Goal: Task Accomplishment & Management: Manage account settings

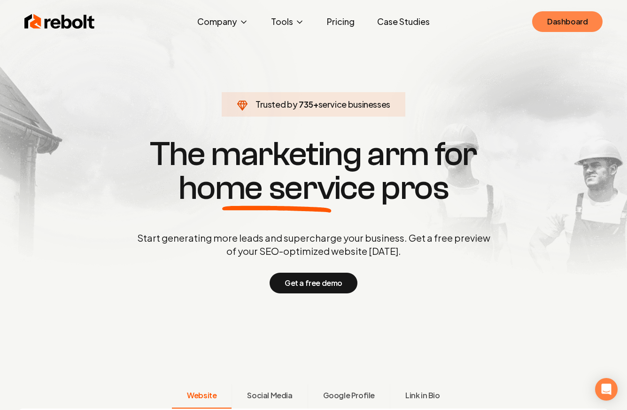
click at [571, 28] on link "Dashboard" at bounding box center [567, 21] width 70 height 21
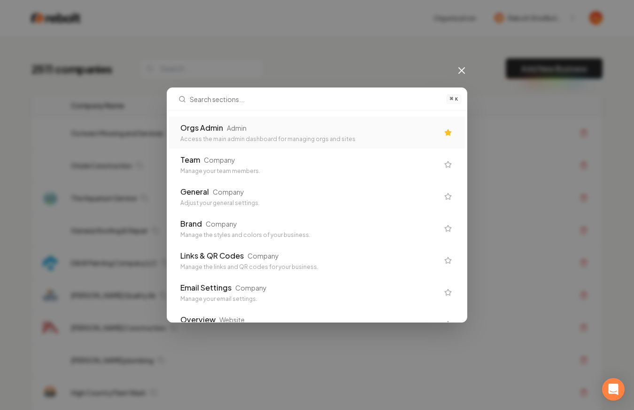
click at [238, 139] on div "Access the main admin dashboard for managing orgs and sites" at bounding box center [309, 139] width 258 height 8
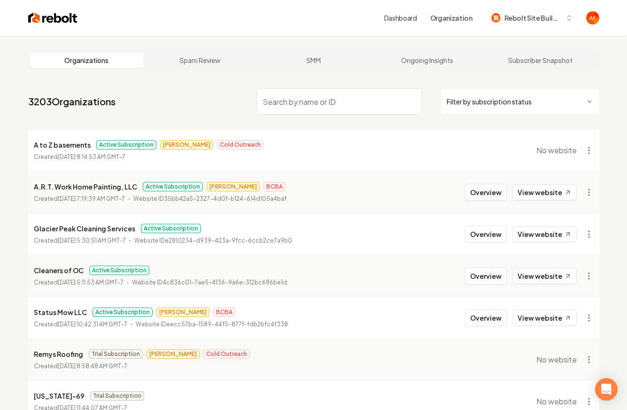
click at [555, 153] on span "No website" at bounding box center [557, 150] width 40 height 11
click at [91, 155] on time "[DATE] 8:14:53 AM GMT-7" at bounding box center [92, 156] width 68 height 7
click at [58, 152] on p "Created [DATE] 8:14:53 AM GMT-7" at bounding box center [80, 156] width 92 height 9
click at [49, 150] on p "A to Z basements" at bounding box center [62, 144] width 57 height 11
click at [51, 148] on p "A to Z basements" at bounding box center [62, 144] width 57 height 11
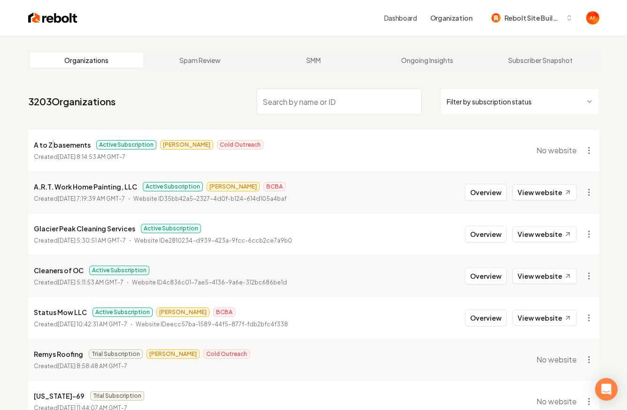
click at [51, 148] on p "A to Z basements" at bounding box center [62, 144] width 57 height 11
copy p "A to Z basements"
click at [170, 119] on nav "3203 Organizations Filter by subscription status" at bounding box center [313, 105] width 571 height 41
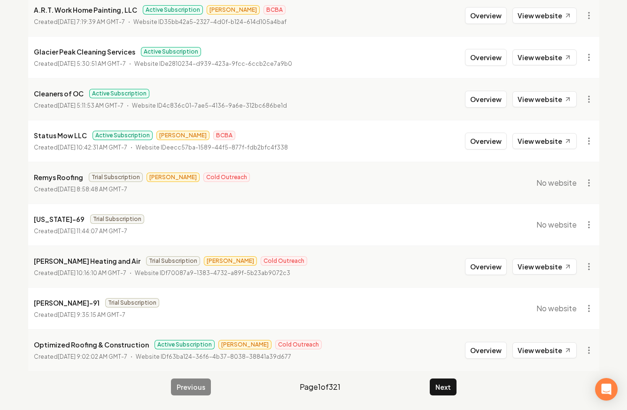
scroll to position [177, 0]
click at [438, 388] on button "Next" at bounding box center [443, 386] width 27 height 17
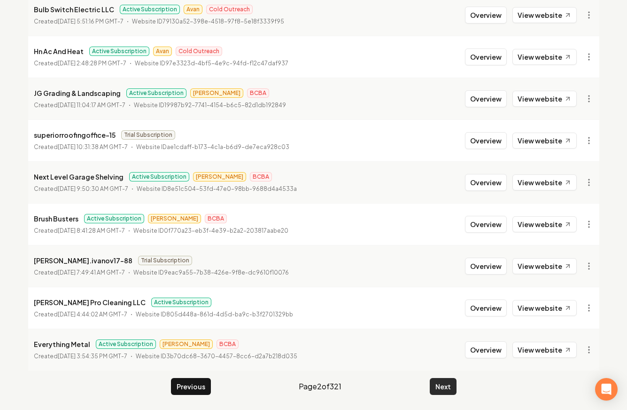
click at [452, 391] on button "Next" at bounding box center [443, 386] width 27 height 17
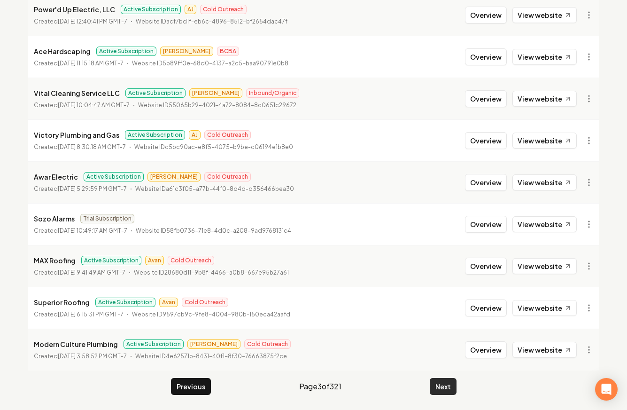
click at [447, 389] on button "Next" at bounding box center [443, 386] width 27 height 17
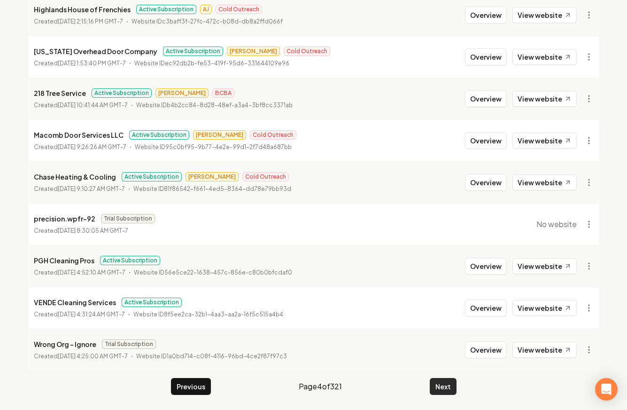
click at [442, 387] on button "Next" at bounding box center [443, 386] width 27 height 17
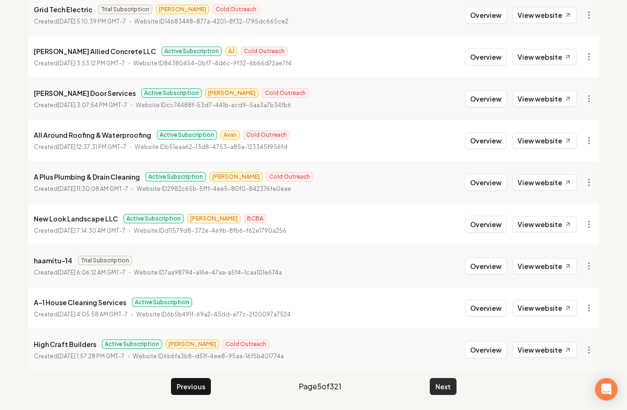
click at [440, 386] on button "Next" at bounding box center [443, 386] width 27 height 17
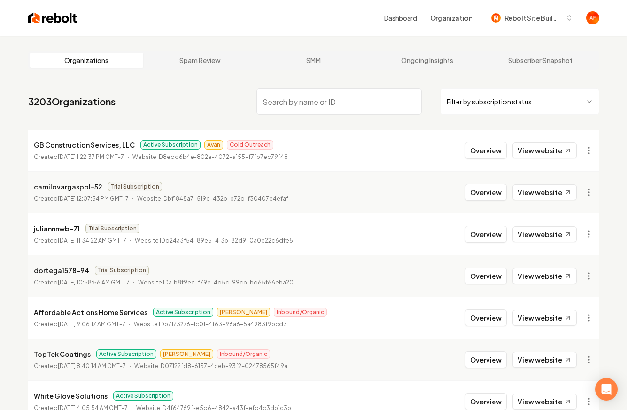
scroll to position [177, 0]
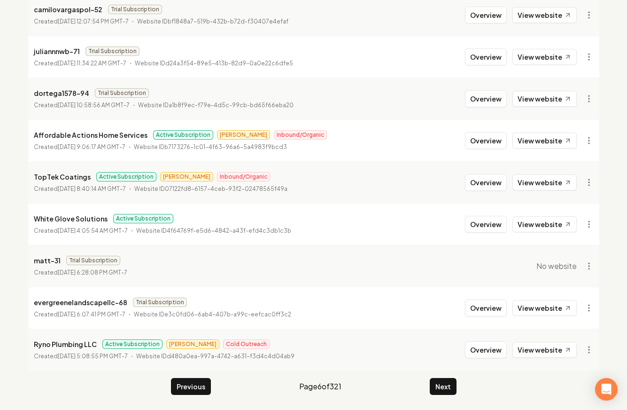
click at [437, 375] on main "Organizations Spam Review SMM Ongoing Insights Subscriber Snapshot 3203 Organiz…" at bounding box center [313, 134] width 601 height 551
click at [443, 389] on button "Next" at bounding box center [443, 386] width 27 height 17
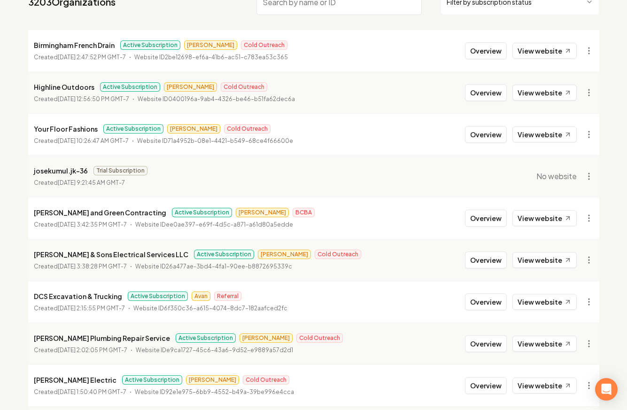
scroll to position [177, 0]
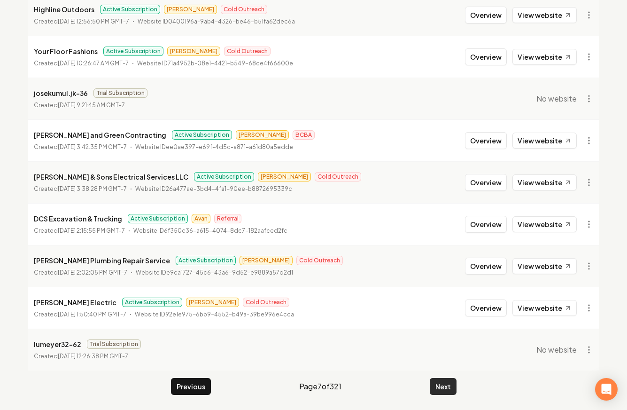
click at [449, 389] on button "Next" at bounding box center [443, 386] width 27 height 17
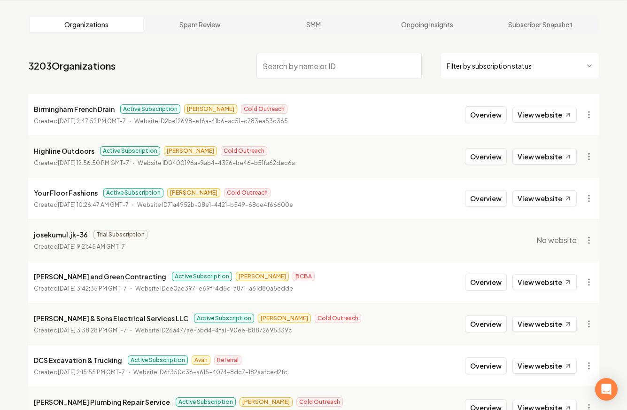
click at [449, 389] on div "Organizations Spam Review SMM Ongoing Insights Subscriber Snapshot 3203 Organiz…" at bounding box center [313, 275] width 627 height 551
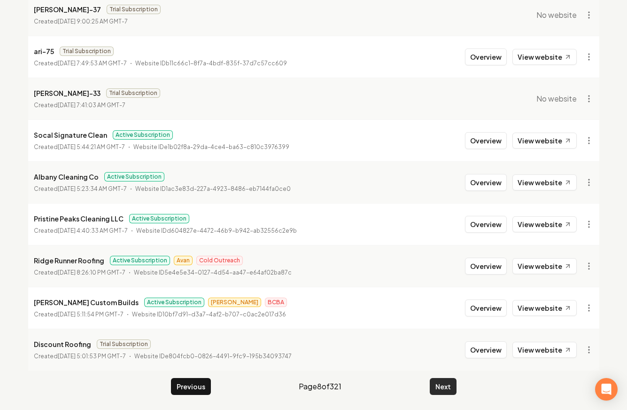
click at [445, 383] on button "Next" at bounding box center [443, 386] width 27 height 17
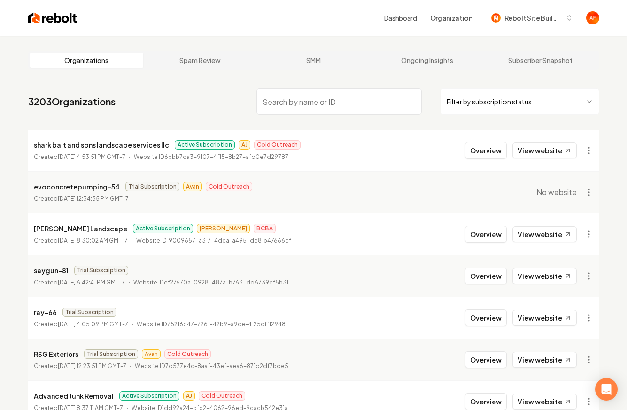
drag, startPoint x: 187, startPoint y: 178, endPoint x: 180, endPoint y: 179, distance: 6.7
click at [187, 178] on li "evoconcretepumping-54 Trial Subscription Avan Cold Outreach Created [DATE] 12:3…" at bounding box center [313, 192] width 571 height 42
drag, startPoint x: 173, startPoint y: 187, endPoint x: 179, endPoint y: 186, distance: 5.8
click at [179, 186] on div "Trial Subscription Avan Cold Outreach" at bounding box center [188, 186] width 127 height 9
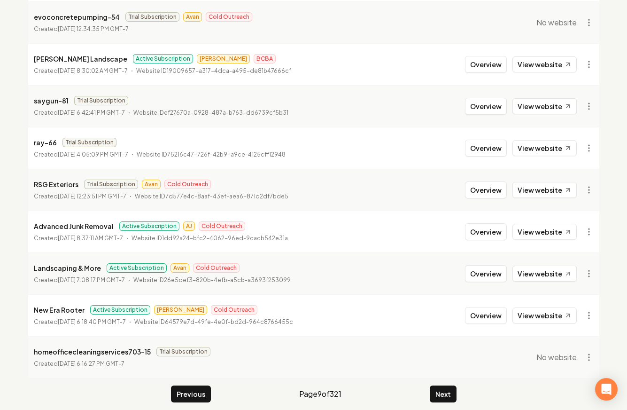
scroll to position [177, 0]
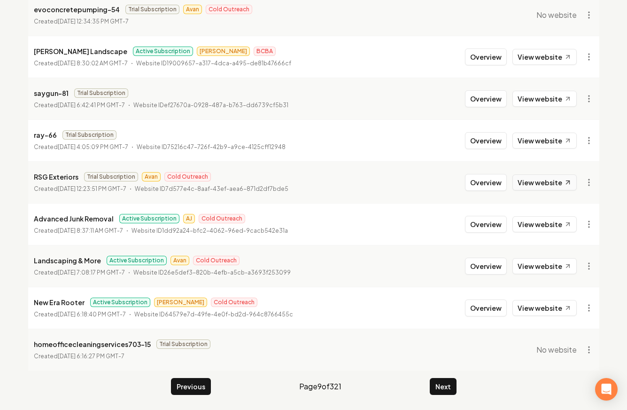
click at [540, 183] on link "View website" at bounding box center [545, 182] width 64 height 16
click at [445, 380] on button "Next" at bounding box center [443, 386] width 27 height 17
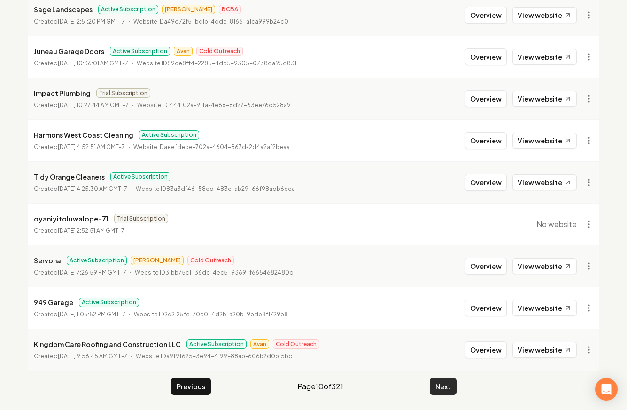
click at [446, 393] on button "Next" at bounding box center [443, 386] width 27 height 17
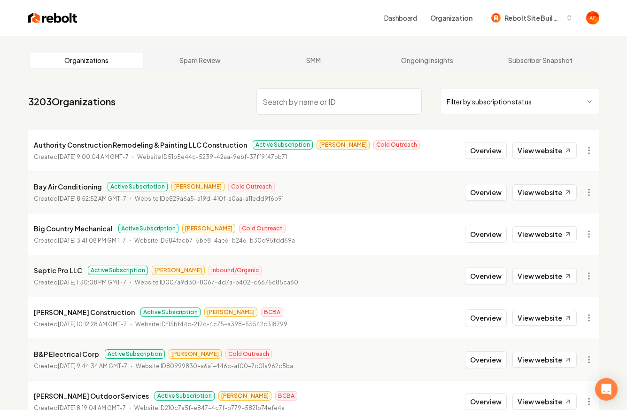
click at [511, 107] on html "Dashboard Organization Rebolt Site Builder Organizations Spam Review SMM Ongoin…" at bounding box center [313, 205] width 627 height 410
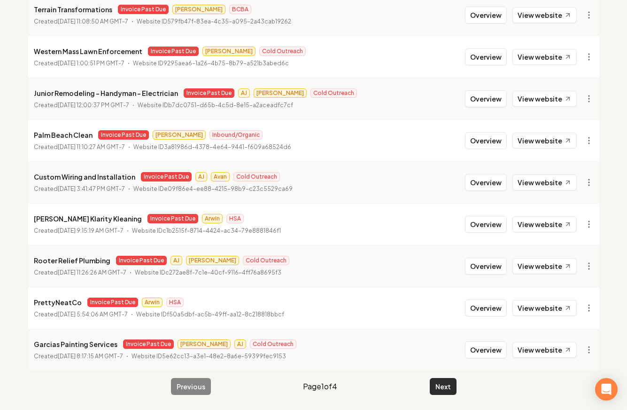
click at [439, 383] on button "Next" at bounding box center [443, 386] width 27 height 17
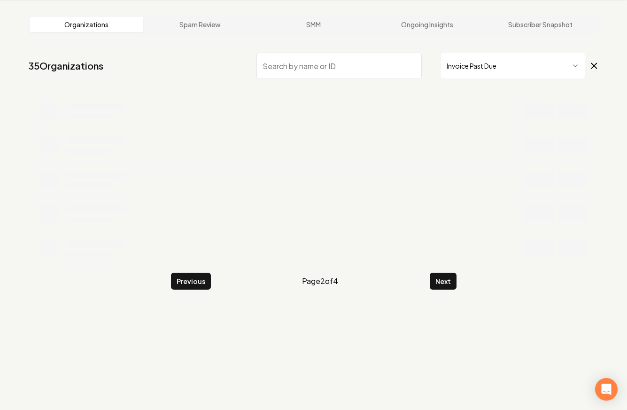
scroll to position [36, 0]
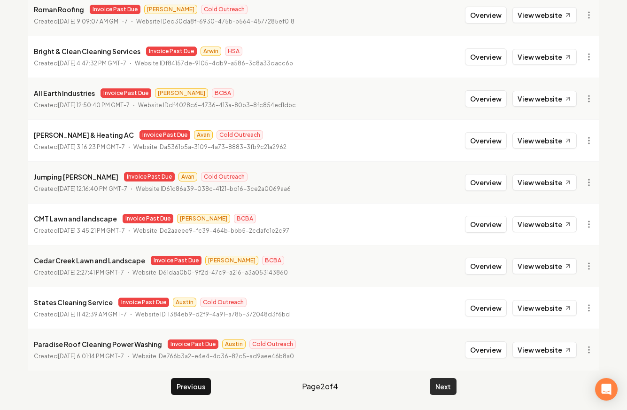
click at [445, 391] on button "Next" at bounding box center [443, 386] width 27 height 17
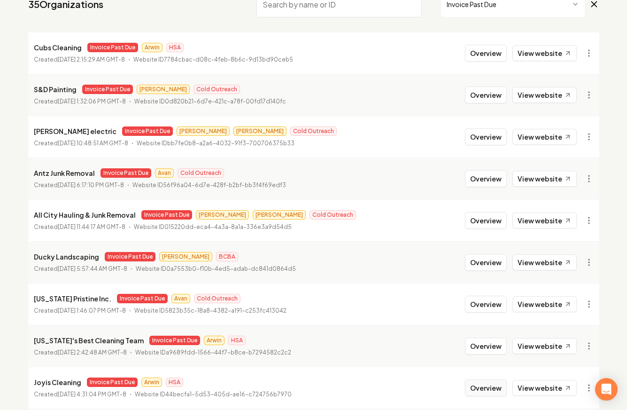
scroll to position [91, 0]
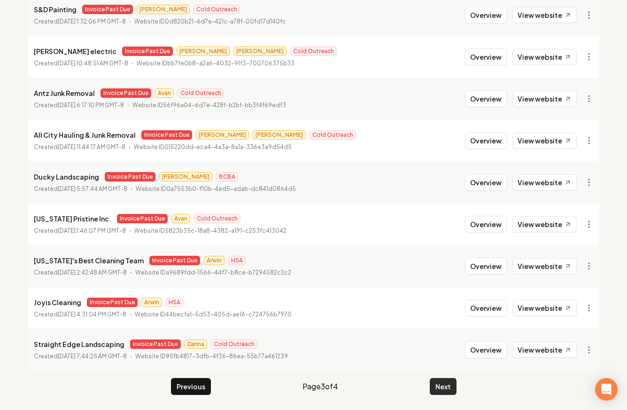
click at [445, 384] on button "Next" at bounding box center [443, 386] width 27 height 17
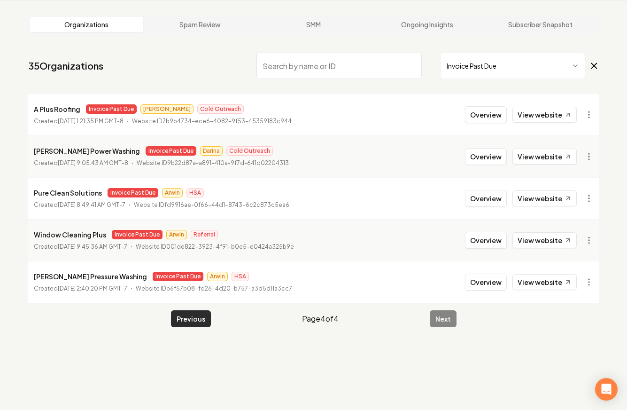
click at [200, 315] on button "Previous" at bounding box center [191, 318] width 40 height 17
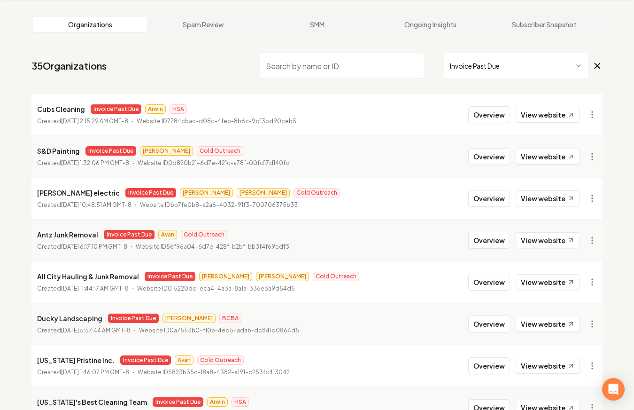
click at [538, 72] on html "Dashboard Organization Rebolt Site Builder Organizations Spam Review SMM Ongoin…" at bounding box center [317, 169] width 634 height 410
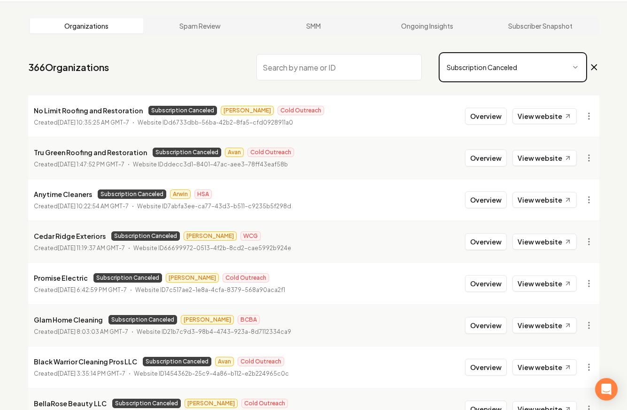
scroll to position [33, 0]
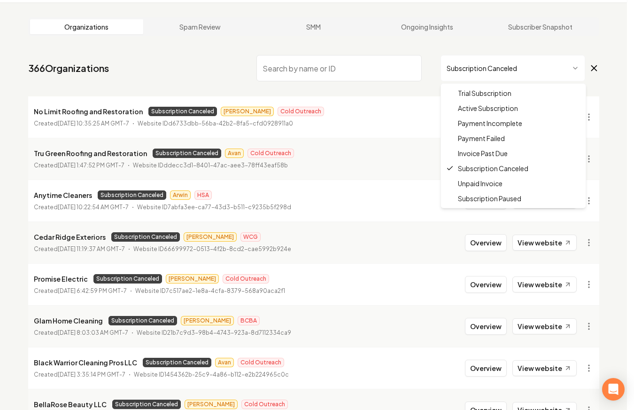
click at [507, 65] on html "Dashboard Organization Rebolt Site Builder Organizations Spam Review SMM Ongoin…" at bounding box center [317, 172] width 634 height 410
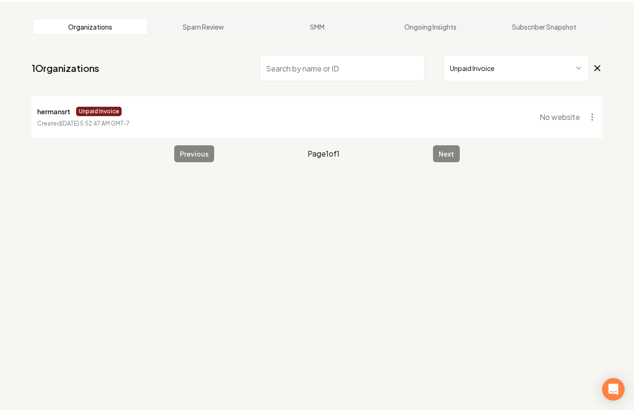
click at [490, 70] on html "Dashboard Organization Rebolt Site Builder Organizations Spam Review SMM Ongoin…" at bounding box center [317, 172] width 634 height 410
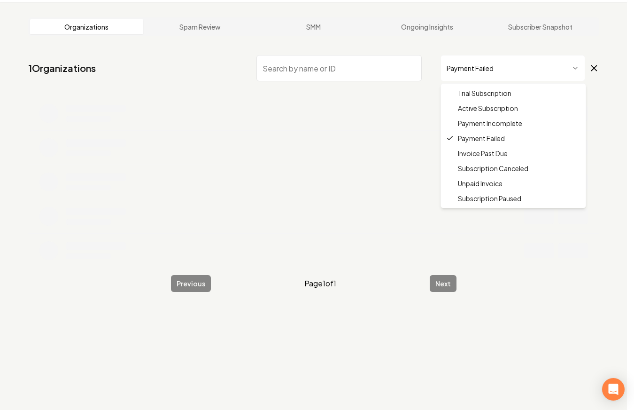
click at [501, 79] on html "Dashboard Organization Rebolt Site Builder Organizations Spam Review SMM Ongoin…" at bounding box center [317, 172] width 634 height 410
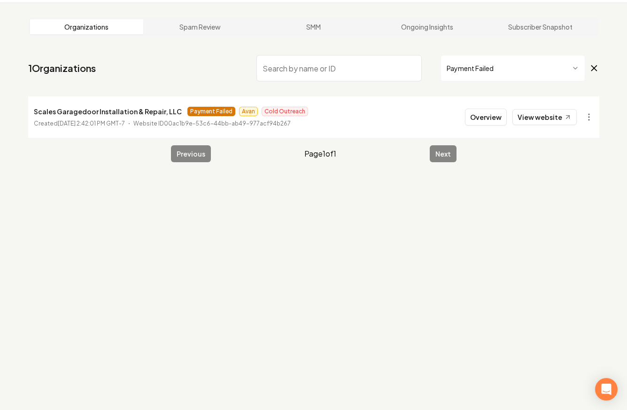
click at [596, 68] on main "Organizations Spam Review SMM Ongoing Insights Subscriber Snapshot 1 Organizati…" at bounding box center [313, 89] width 601 height 175
click at [596, 68] on icon at bounding box center [594, 67] width 10 height 11
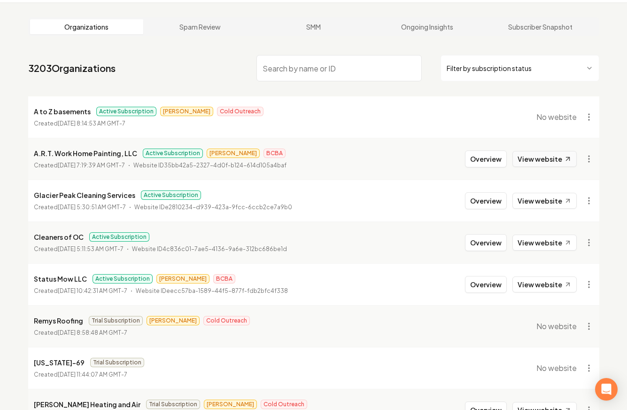
click at [553, 155] on link "View website" at bounding box center [545, 159] width 64 height 16
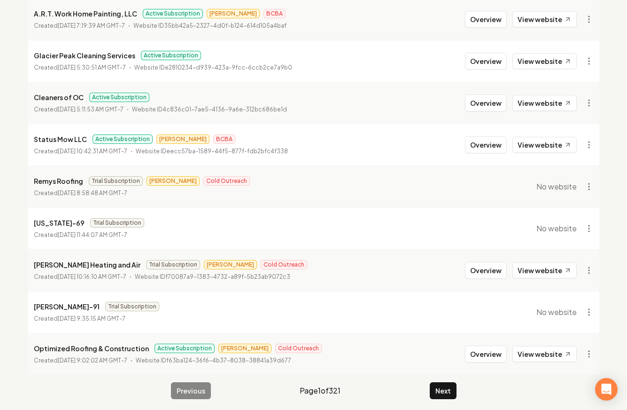
scroll to position [177, 0]
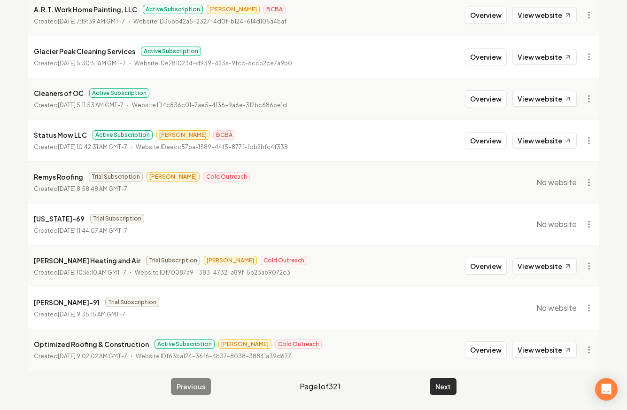
click at [455, 384] on button "Next" at bounding box center [443, 386] width 27 height 17
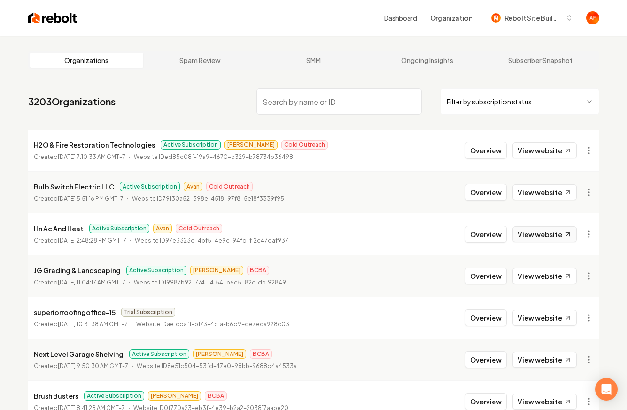
click at [553, 236] on link "View website" at bounding box center [545, 234] width 64 height 16
click at [341, 105] on input "search" at bounding box center [339, 101] width 165 height 26
click at [52, 17] on img at bounding box center [52, 17] width 49 height 13
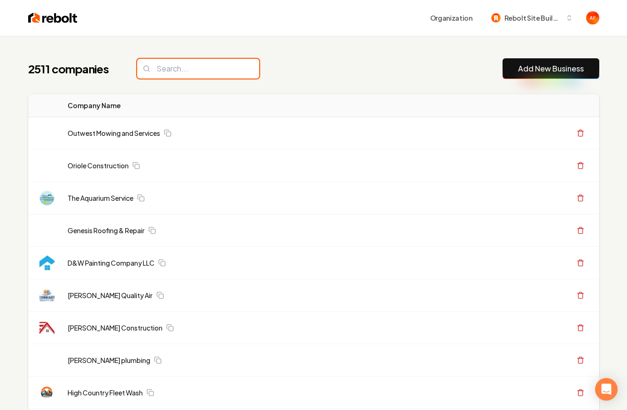
type input "`"
click at [193, 61] on input "`" at bounding box center [198, 69] width 122 height 20
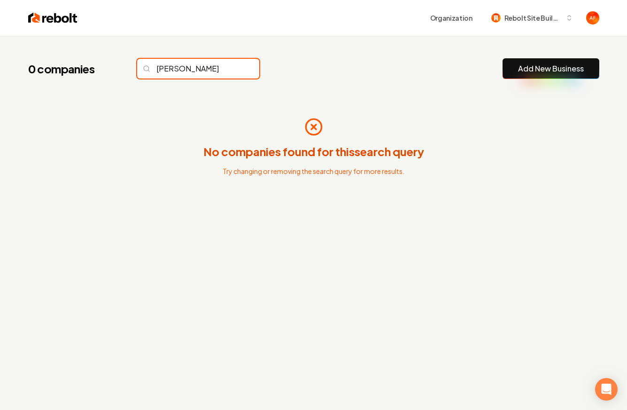
type input "[PERSON_NAME]"
click at [199, 70] on input "[PERSON_NAME]" at bounding box center [198, 69] width 122 height 20
click at [198, 71] on input "[PERSON_NAME]" at bounding box center [198, 69] width 122 height 20
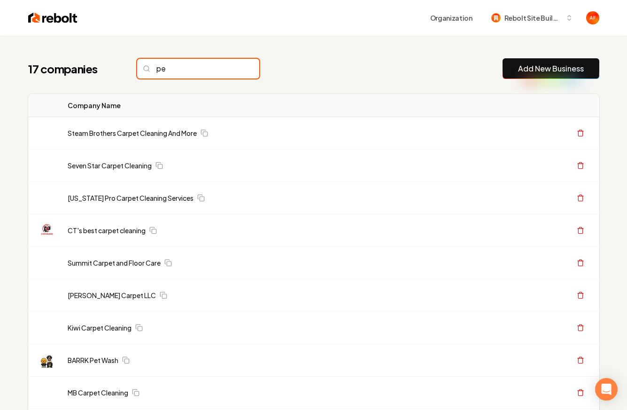
type input "p"
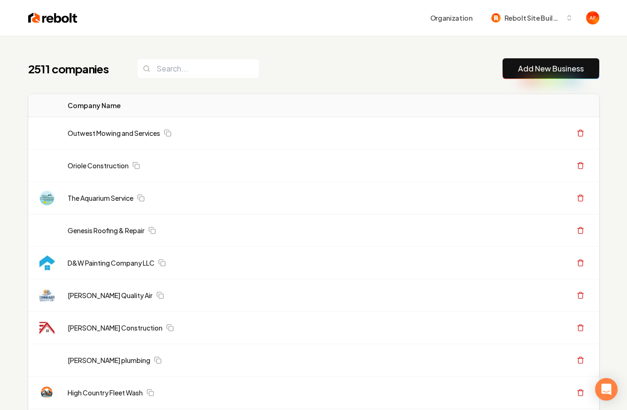
click at [46, 18] on img at bounding box center [52, 17] width 49 height 13
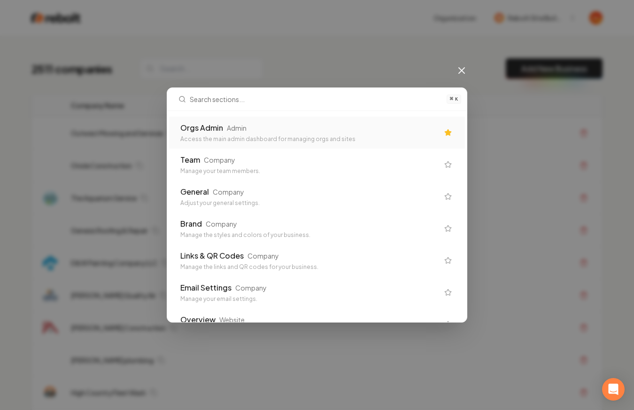
click at [231, 132] on div "Admin" at bounding box center [237, 127] width 20 height 9
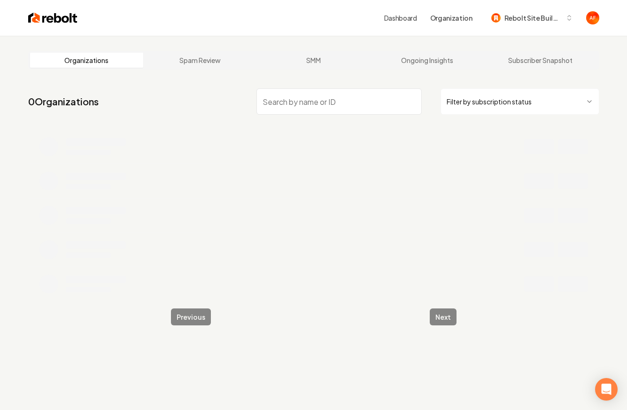
click at [267, 96] on input "search" at bounding box center [339, 101] width 165 height 26
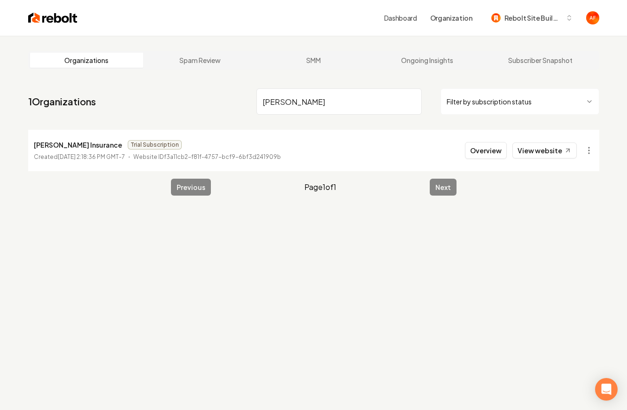
type input "[PERSON_NAME]"
click at [66, 16] on img at bounding box center [52, 17] width 49 height 13
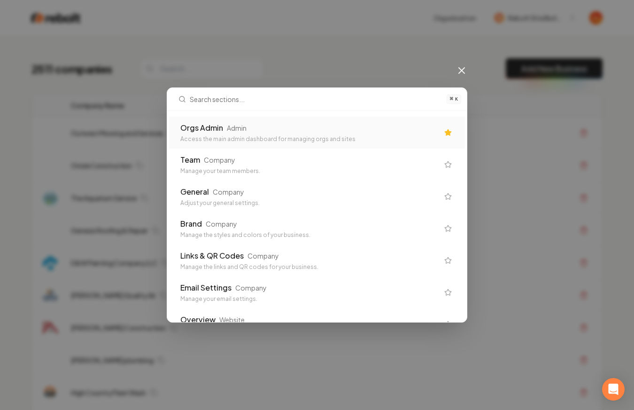
click at [375, 139] on div "Access the main admin dashboard for managing orgs and sites" at bounding box center [309, 139] width 258 height 8
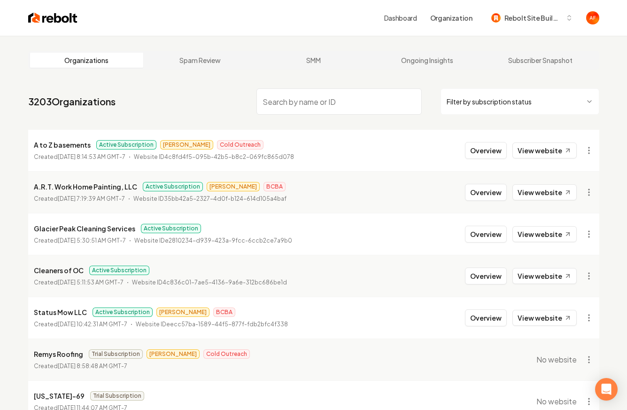
click at [382, 141] on li "A to Z basements Active Subscription [PERSON_NAME] Cold Outreach Created [DATE]…" at bounding box center [313, 150] width 571 height 41
click at [370, 114] on input "search" at bounding box center [339, 101] width 165 height 26
drag, startPoint x: 358, startPoint y: 131, endPoint x: 356, endPoint y: 124, distance: 7.4
click at [358, 130] on li "A to Z basements Active Subscription [PERSON_NAME] Cold Outreach Created [DATE]…" at bounding box center [313, 150] width 571 height 41
click at [355, 109] on input "search" at bounding box center [339, 101] width 165 height 26
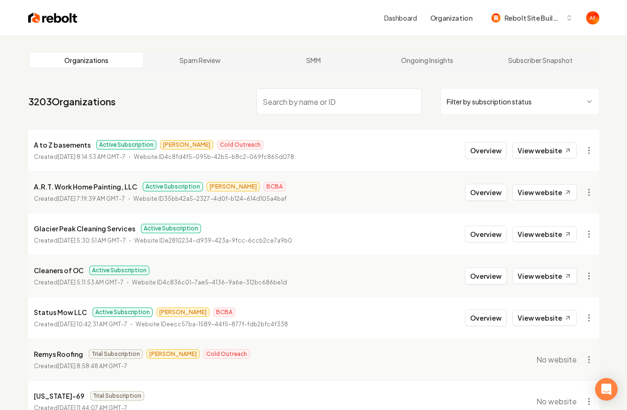
click at [349, 123] on nav "3203 Organizations Filter by subscription status" at bounding box center [313, 105] width 571 height 41
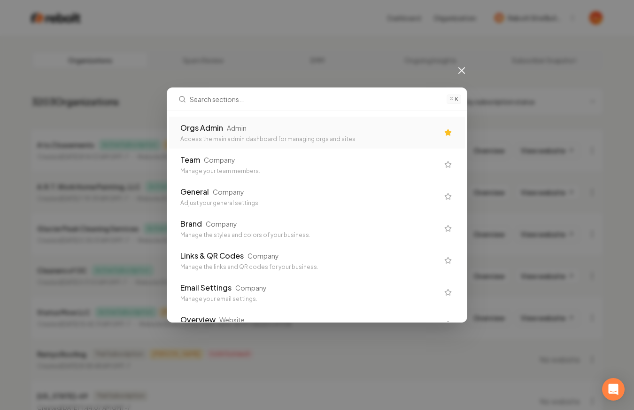
click at [376, 125] on div "Orgs Admin Admin" at bounding box center [309, 127] width 258 height 11
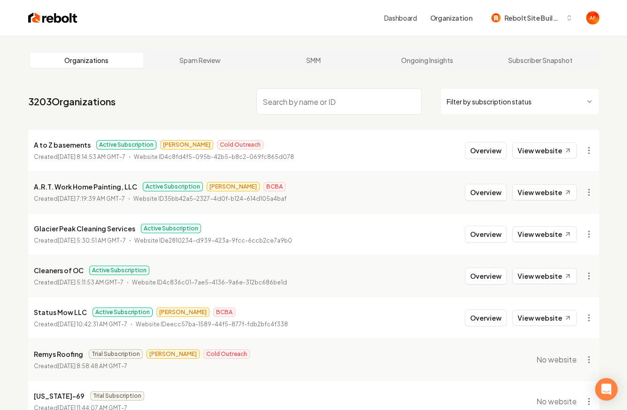
drag, startPoint x: 308, startPoint y: 107, endPoint x: 306, endPoint y: 98, distance: 9.1
click at [308, 106] on input "search" at bounding box center [339, 101] width 165 height 26
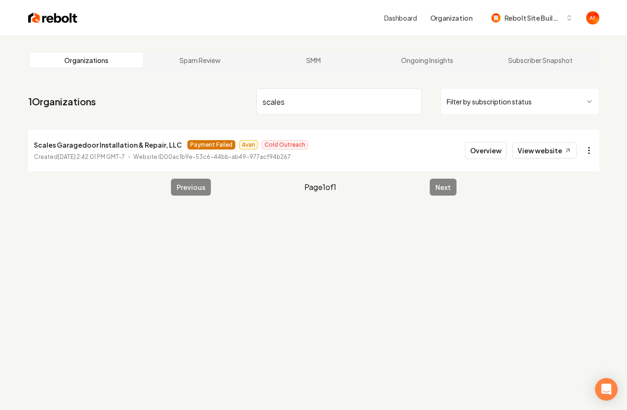
type input "scales"
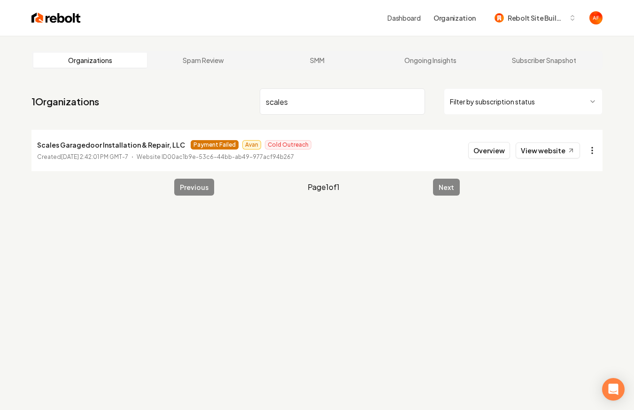
click at [588, 154] on html "Dashboard Organization Rebolt Site Builder Organizations Spam Review SMM Ongoin…" at bounding box center [317, 205] width 634 height 410
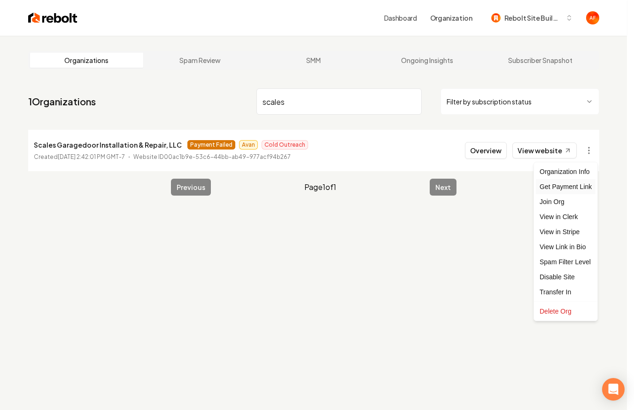
click at [577, 185] on div "Get Payment Link" at bounding box center [566, 186] width 60 height 15
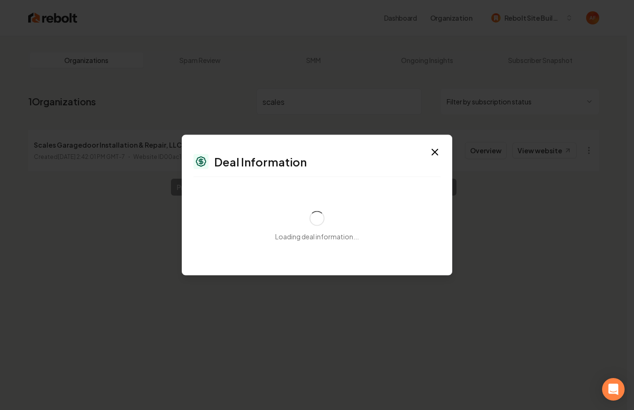
select select "**********"
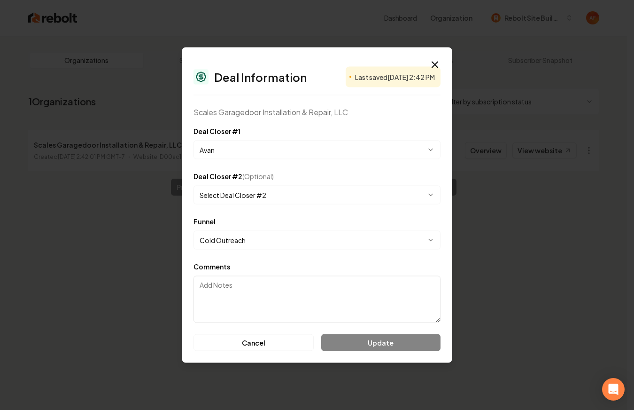
click at [347, 240] on body "**********" at bounding box center [313, 205] width 627 height 410
drag, startPoint x: 289, startPoint y: 225, endPoint x: 297, endPoint y: 227, distance: 8.9
click at [289, 224] on div "**********" at bounding box center [317, 233] width 247 height 34
click at [365, 300] on textarea "Comments" at bounding box center [317, 299] width 247 height 47
click at [438, 62] on icon "button" at bounding box center [434, 64] width 11 height 11
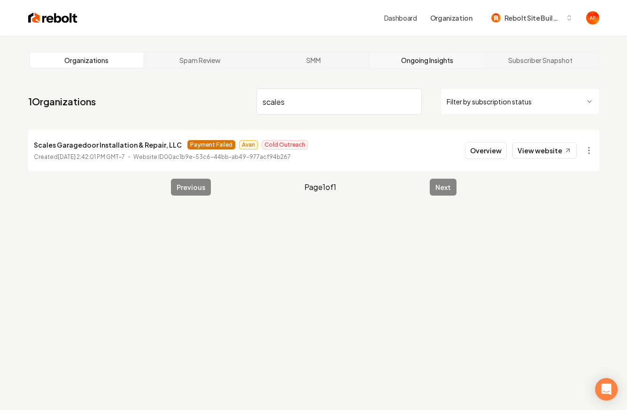
click at [438, 62] on link "Ongoing Insights" at bounding box center [427, 60] width 114 height 15
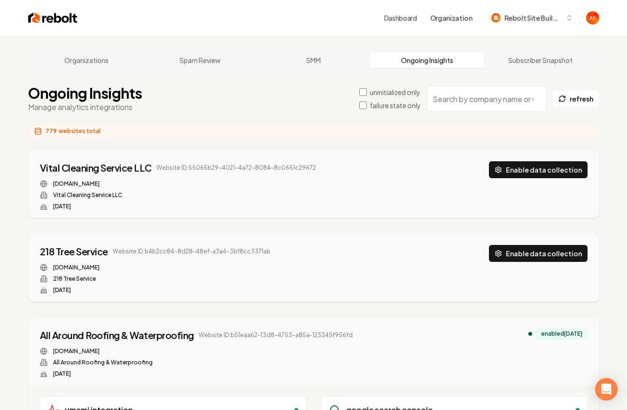
click at [50, 4] on div "Dashboard Organization Rebolt Site Builder" at bounding box center [313, 18] width 601 height 36
drag, startPoint x: 45, startPoint y: 12, endPoint x: 54, endPoint y: 5, distance: 11.1
click at [45, 12] on img at bounding box center [52, 17] width 49 height 13
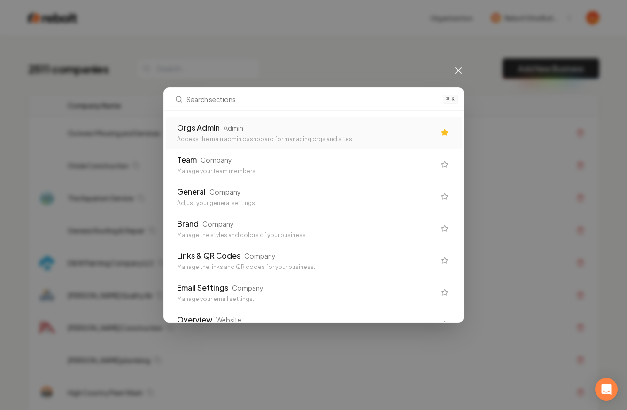
click at [341, 140] on div "Access the main admin dashboard for managing orgs and sites" at bounding box center [306, 139] width 258 height 8
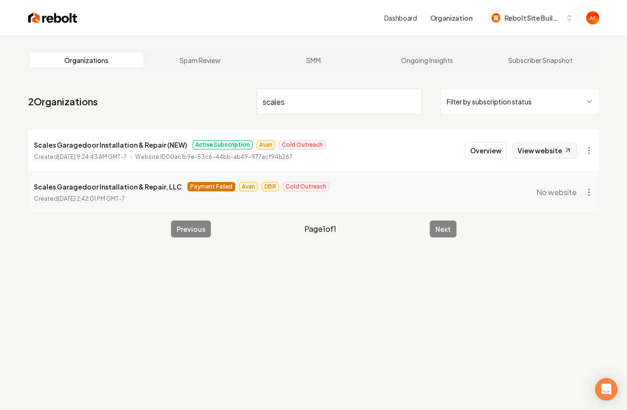
type input "scales"
click at [547, 150] on link "View website" at bounding box center [545, 150] width 64 height 16
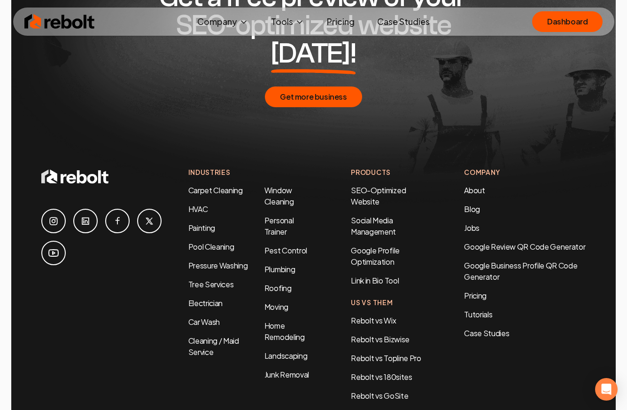
scroll to position [4534, 0]
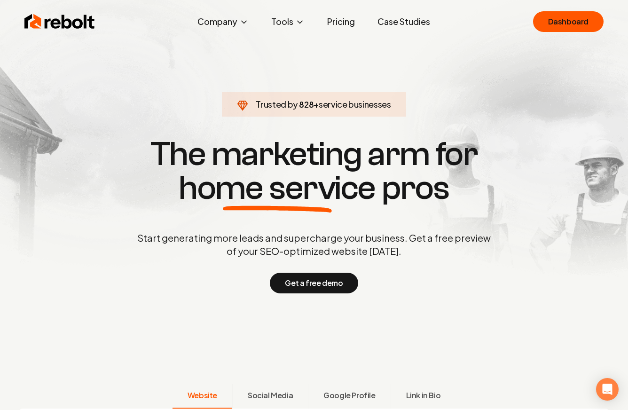
click at [348, 24] on link "Pricing" at bounding box center [341, 21] width 43 height 19
